Goal: Information Seeking & Learning: Learn about a topic

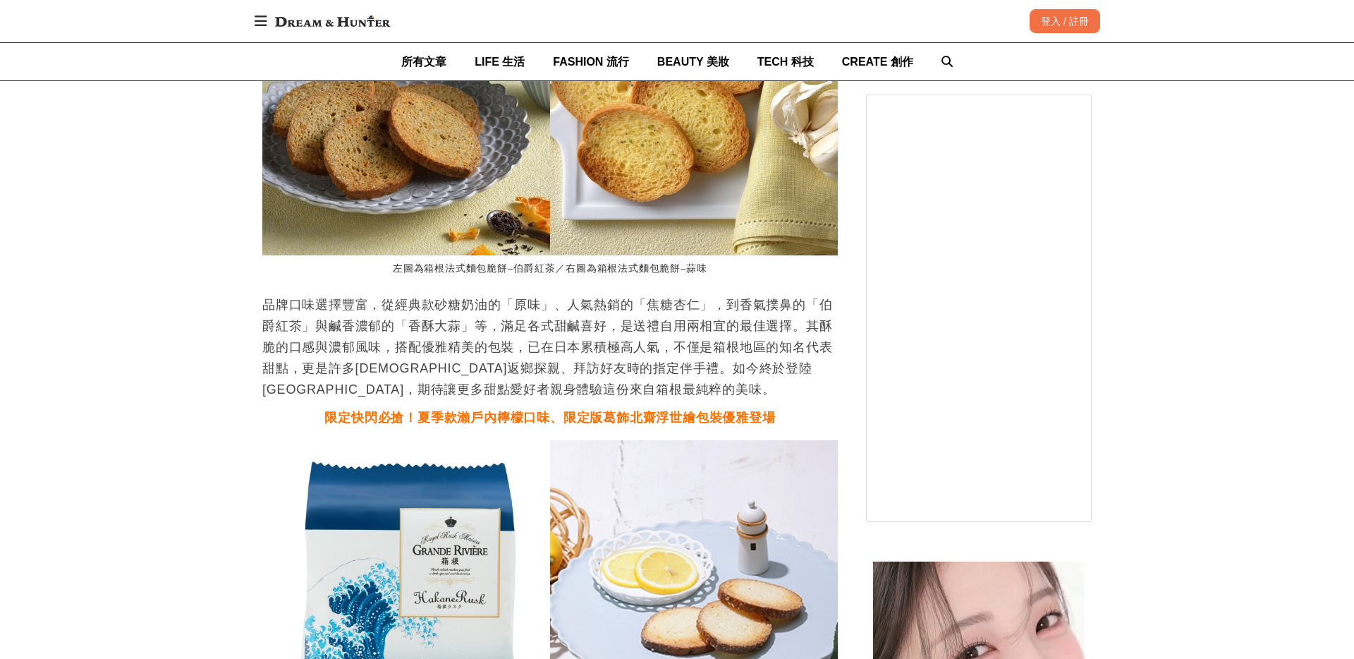
scroll to position [0, 1151]
drag, startPoint x: 640, startPoint y: 285, endPoint x: 683, endPoint y: 287, distance: 43.8
click at [683, 294] on p "品牌口味選擇豐富，從經典款砂糖奶油的「原味」、人氣熱銷的「焦糖杏仁」，到香氣撲鼻的「伯爵紅茶」與鹹香濃郁的「香酥大蒜」等，滿足各式甜鹹喜好，是送禮自用兩相宜的…" at bounding box center [549, 347] width 575 height 106
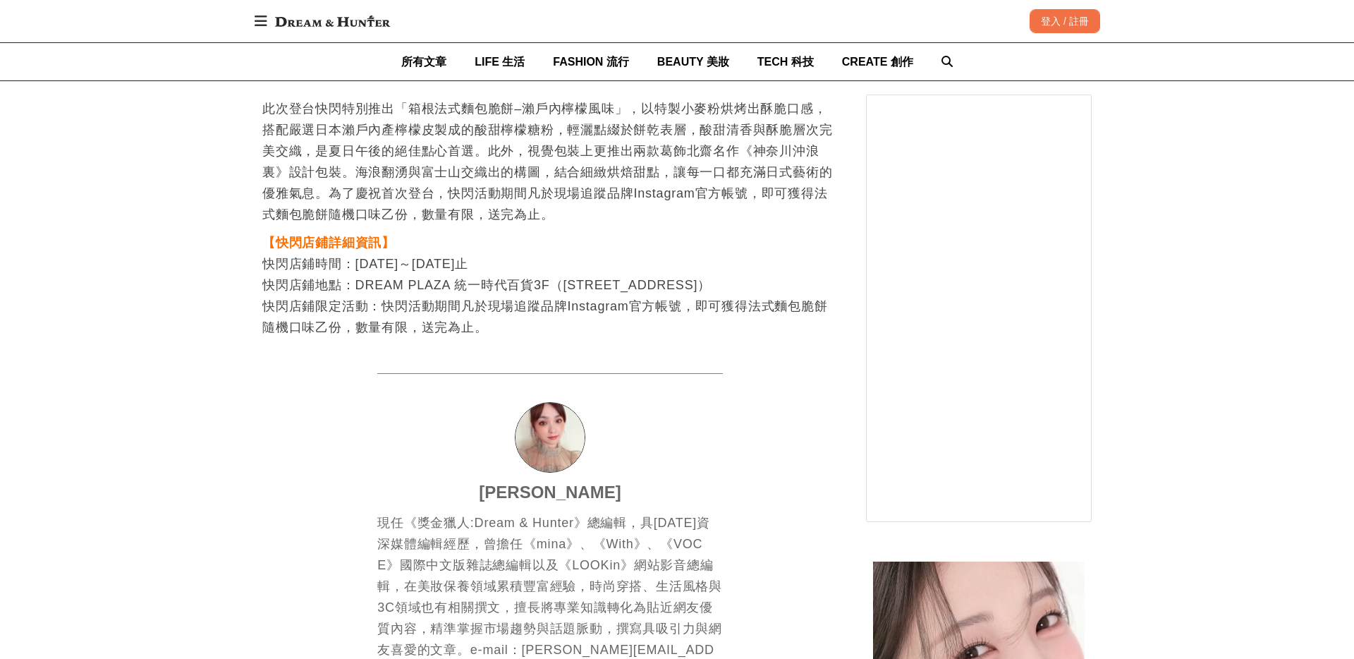
scroll to position [0, 2302]
click at [700, 305] on p "【快閃店鋪詳細資訊】 快閃店鋪時間：2025年7月25日～9月19日止 快閃店鋪地點：DREAM PLAZA 統一時代百貨3F（台北市信義區松高路11號） 快…" at bounding box center [549, 285] width 575 height 106
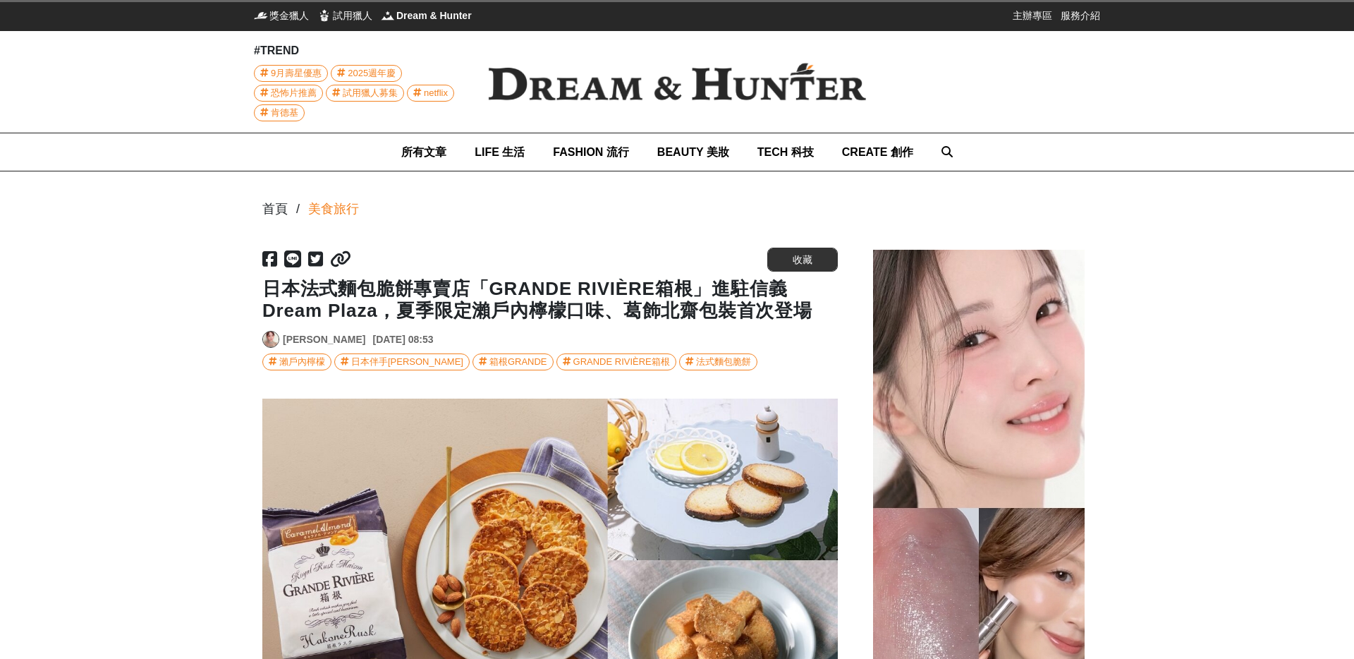
scroll to position [1238, 0]
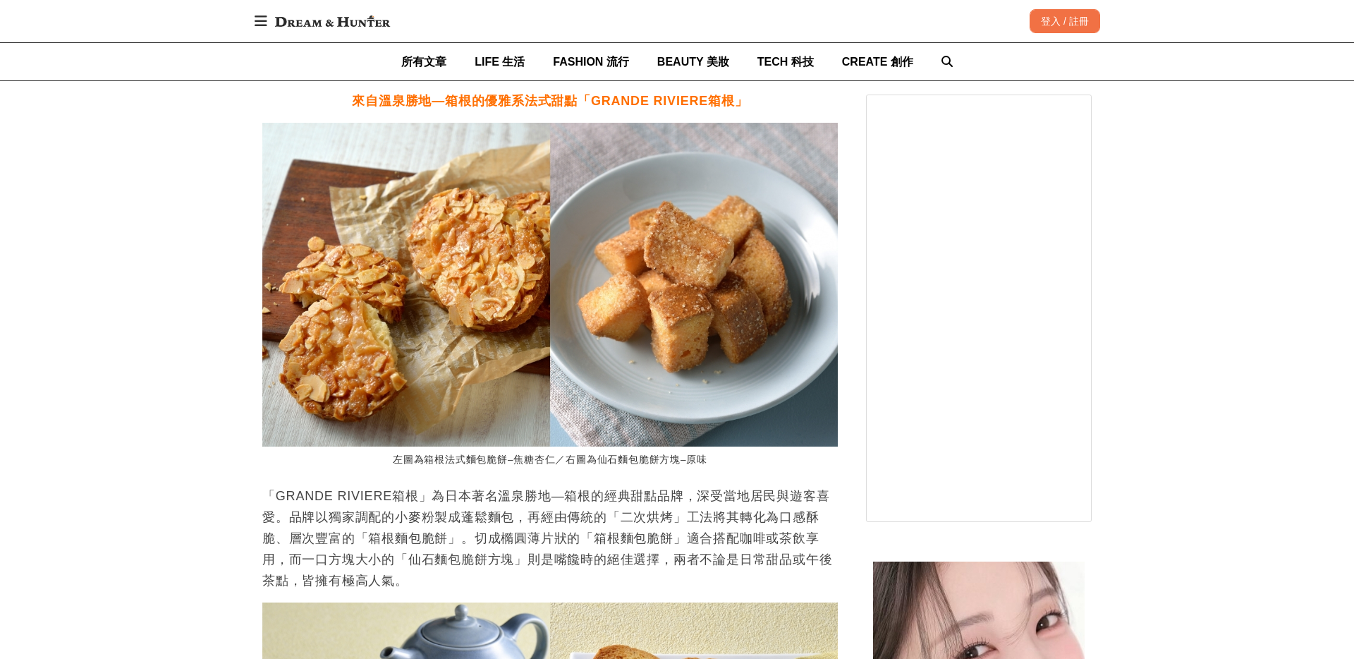
scroll to position [0, 2302]
